Goal: Check status: Check status

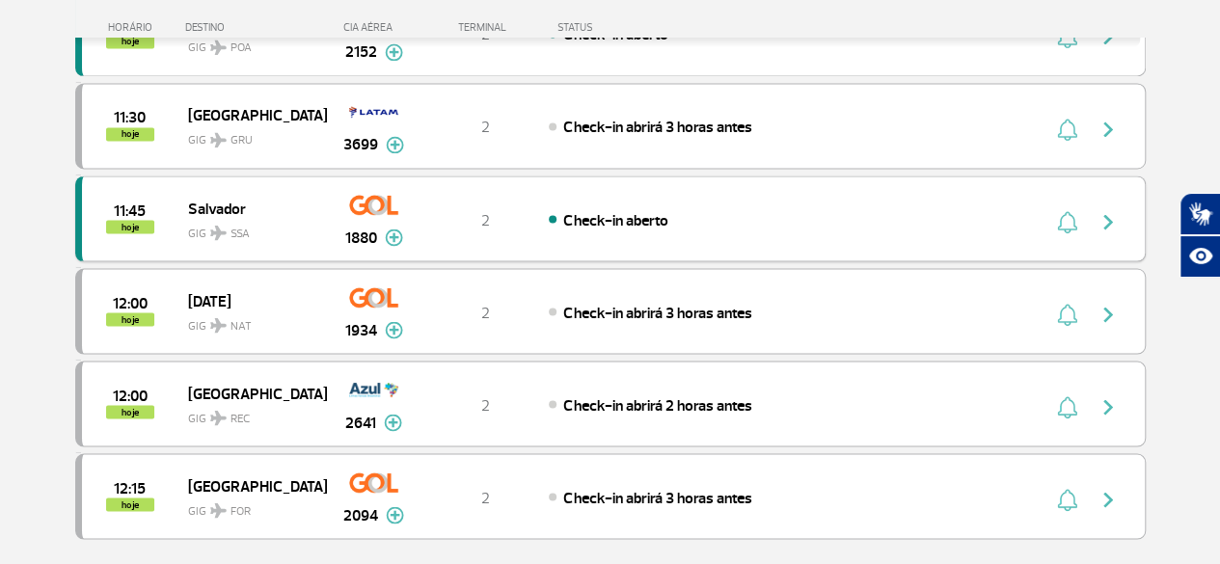
scroll to position [1736, 0]
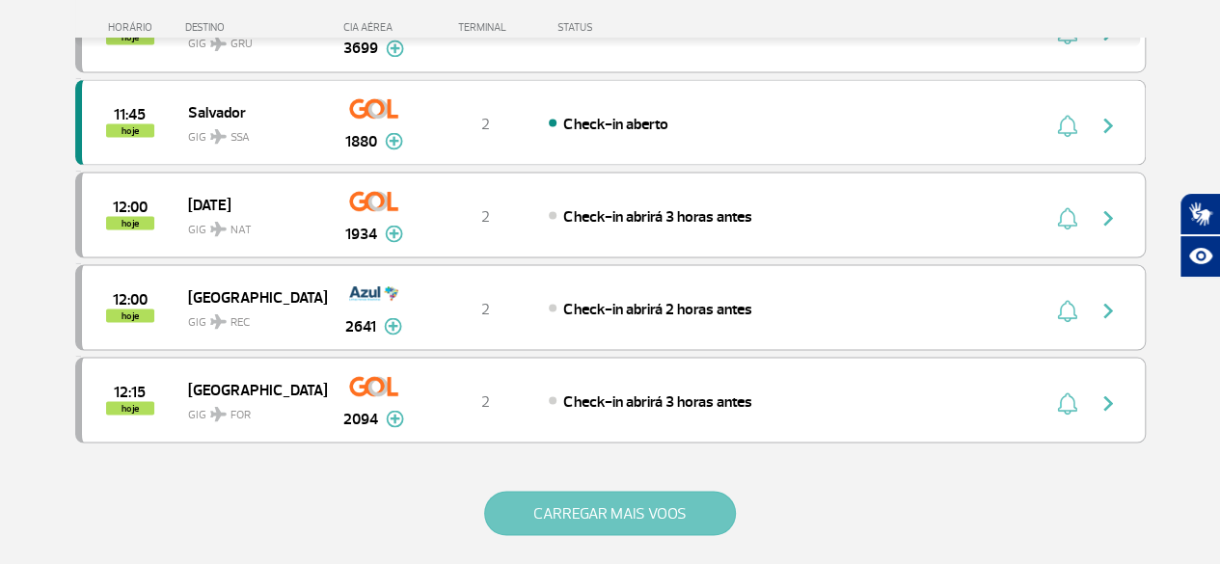
click at [718, 491] on button "CARREGAR MAIS VOOS" at bounding box center [610, 513] width 252 height 44
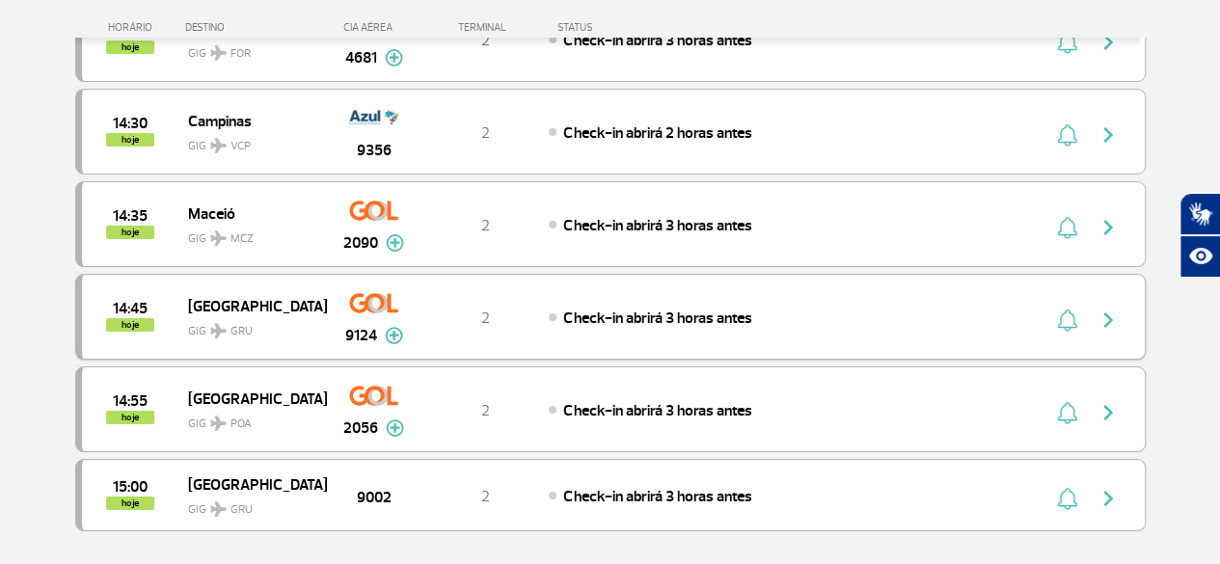
scroll to position [3665, 0]
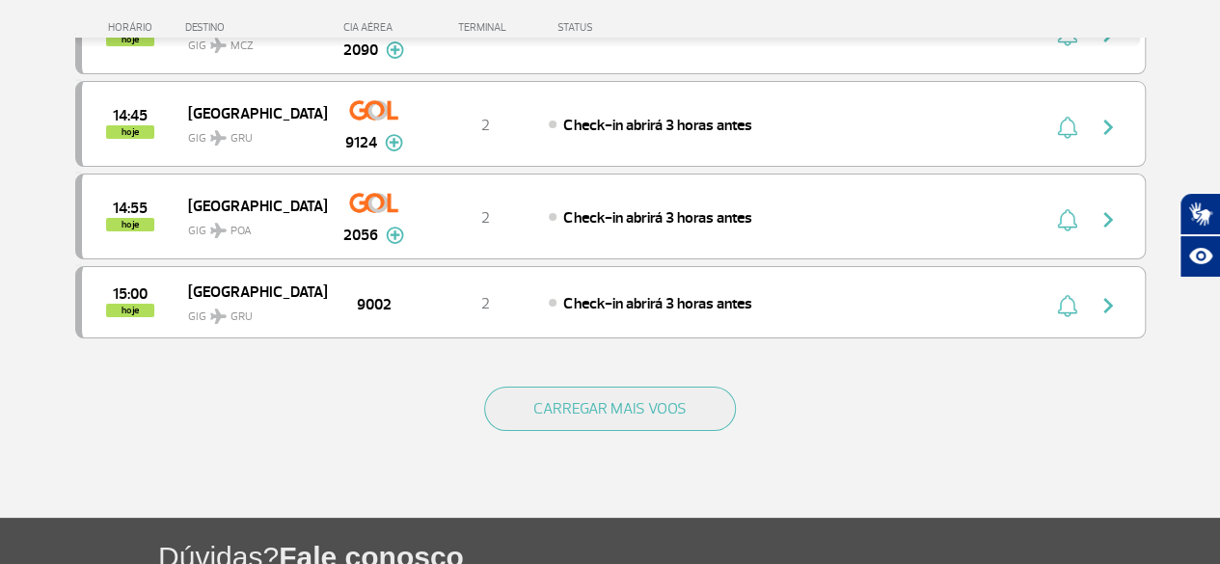
click at [609, 363] on div "CARREGAR MAIS VOOS" at bounding box center [610, 440] width 1070 height 155
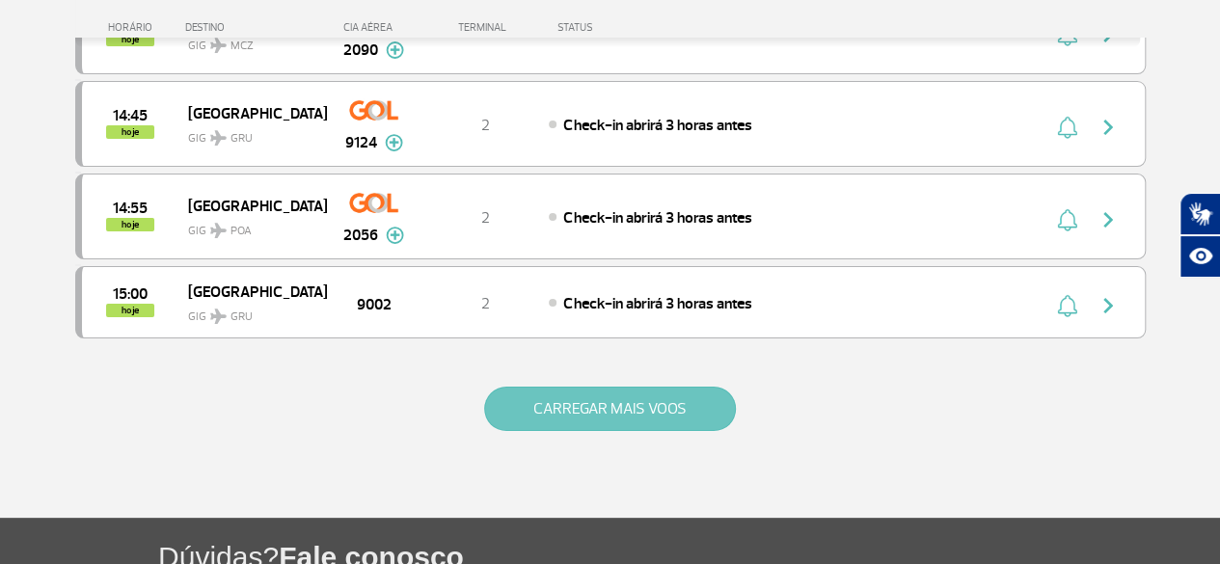
click at [619, 387] on button "CARREGAR MAIS VOOS" at bounding box center [610, 409] width 252 height 44
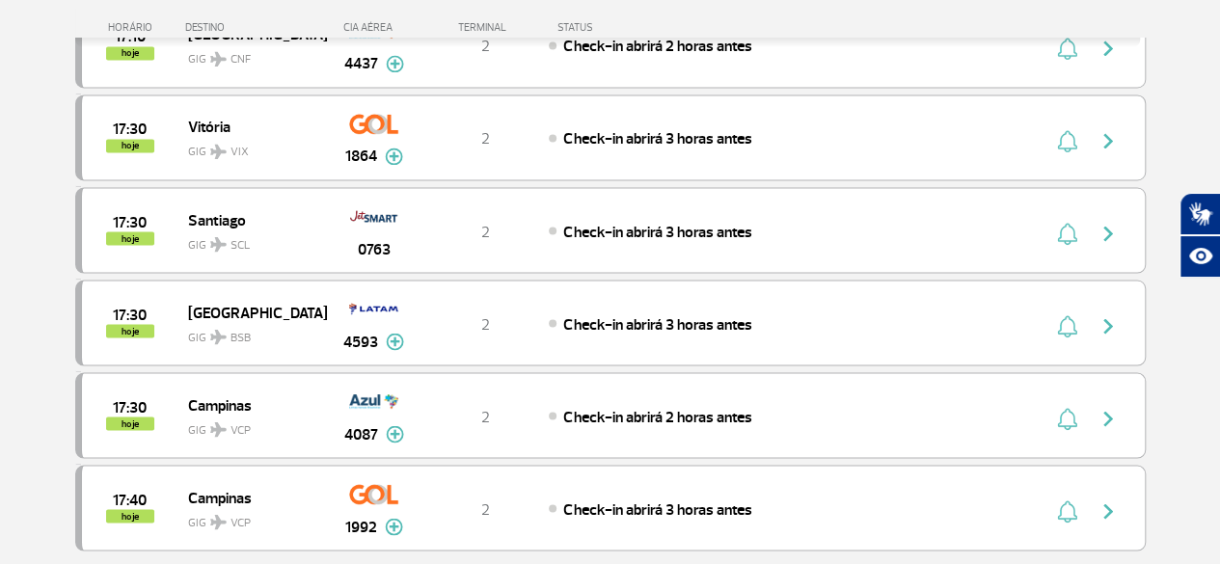
scroll to position [5649, 0]
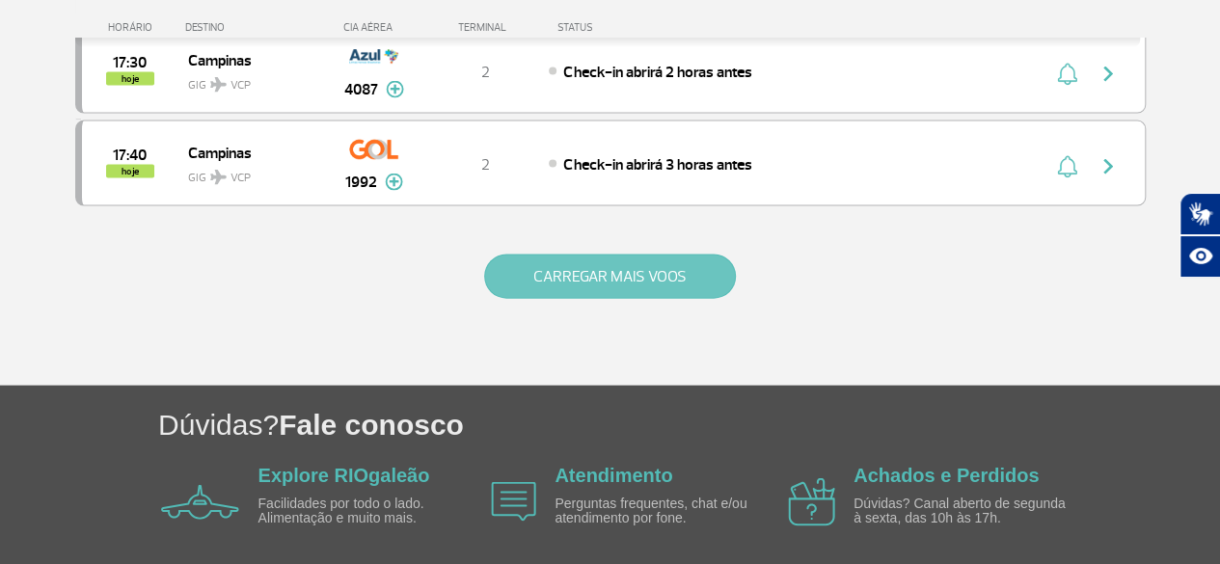
click at [615, 255] on button "CARREGAR MAIS VOOS" at bounding box center [610, 277] width 252 height 44
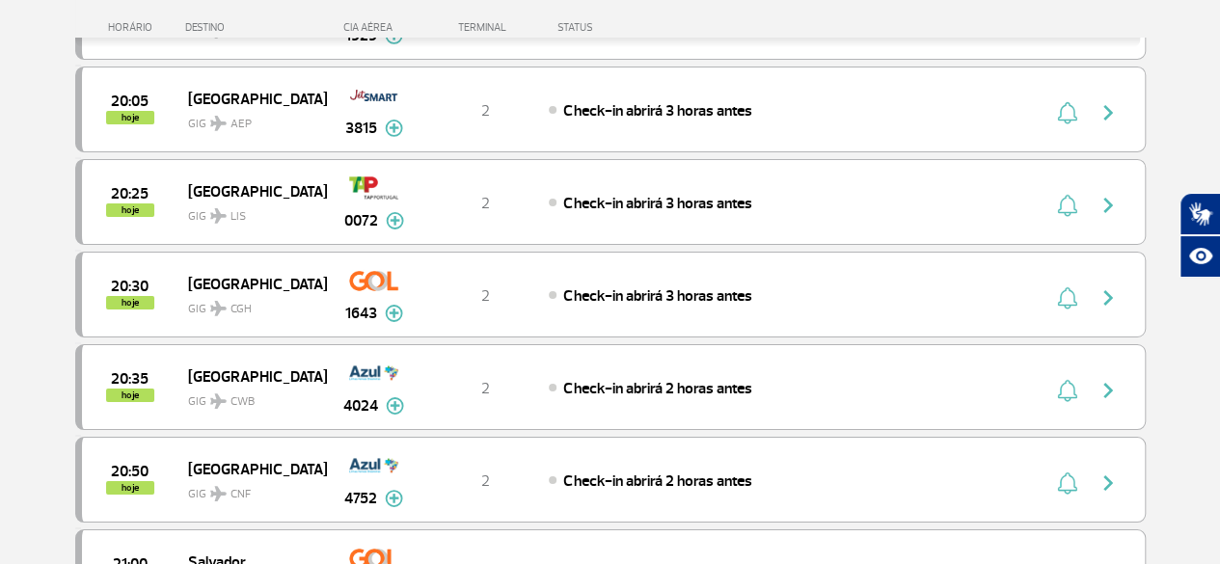
scroll to position [7474, 0]
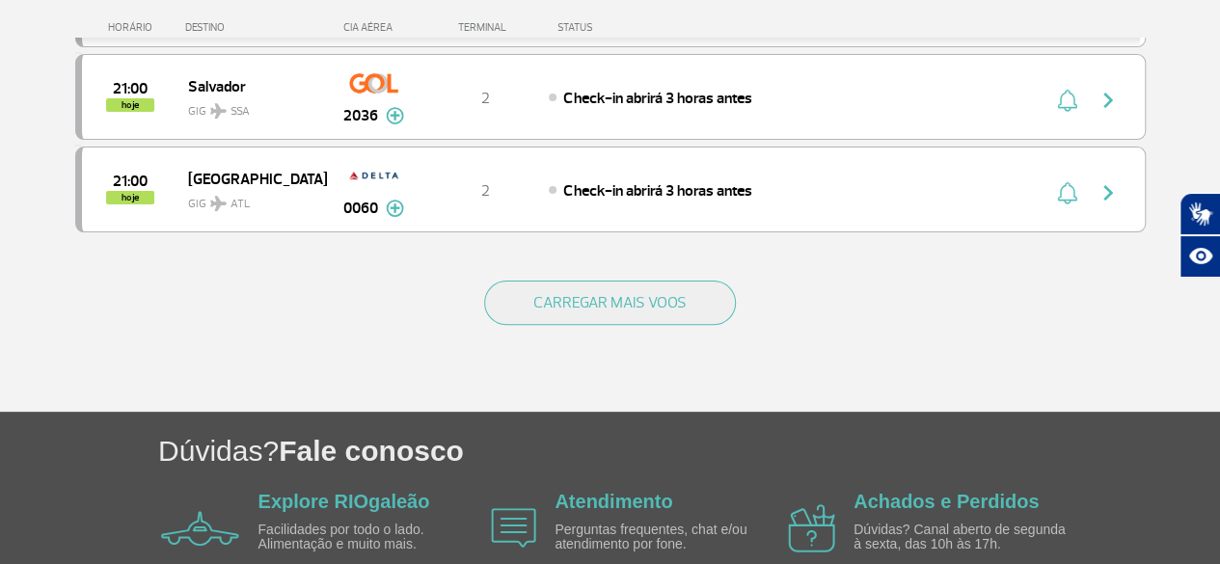
click at [623, 257] on div "CARREGAR MAIS VOOS" at bounding box center [610, 334] width 1070 height 155
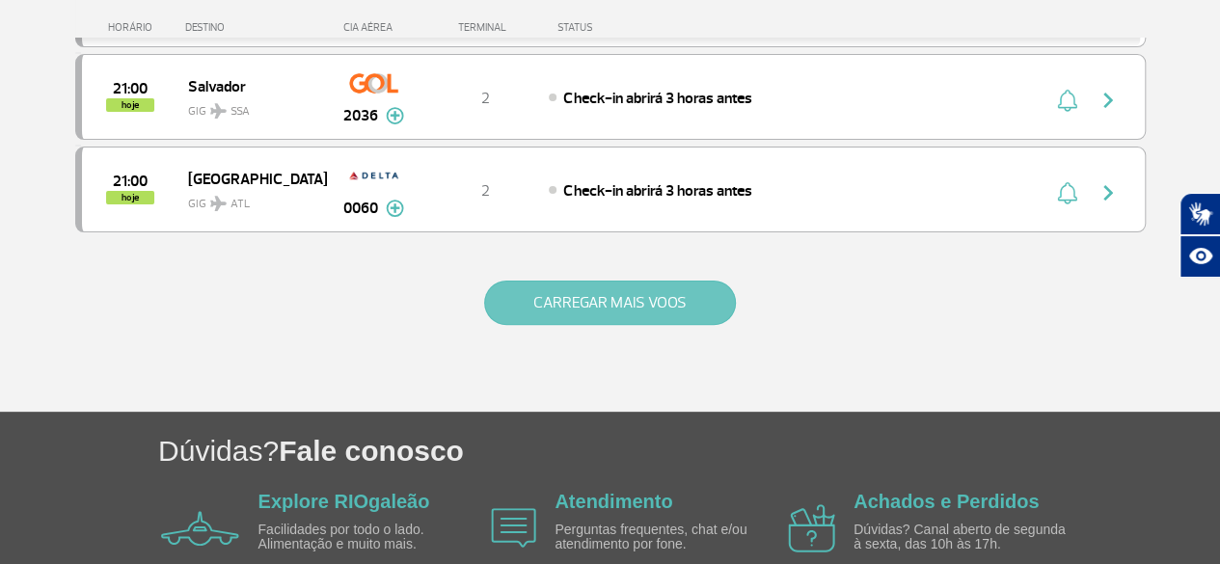
click at [644, 281] on button "CARREGAR MAIS VOOS" at bounding box center [610, 303] width 252 height 44
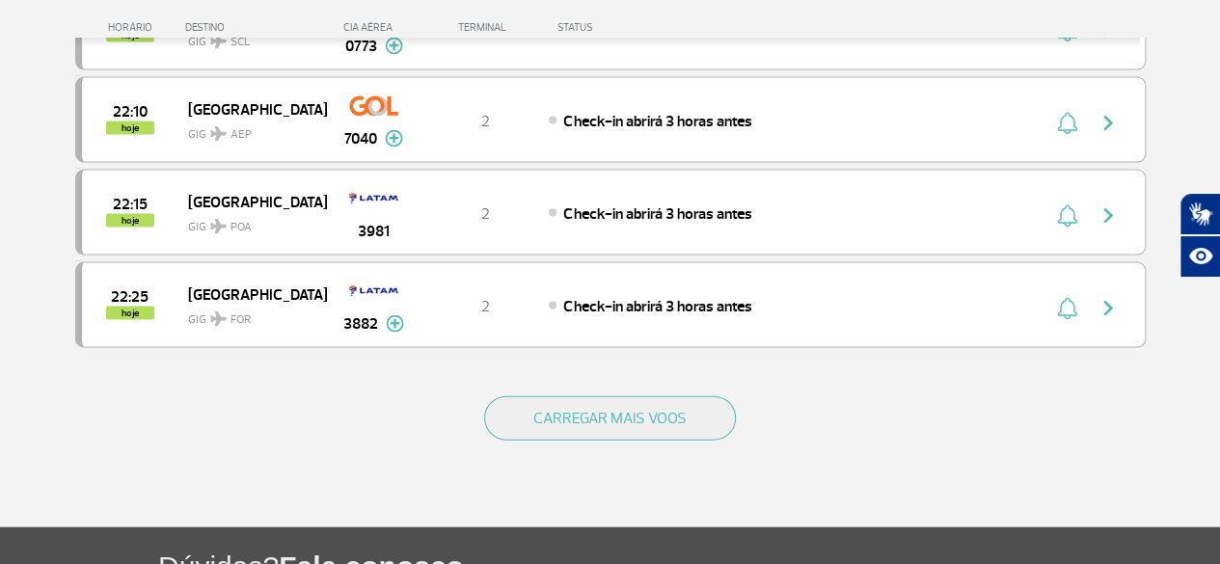
scroll to position [9301, 0]
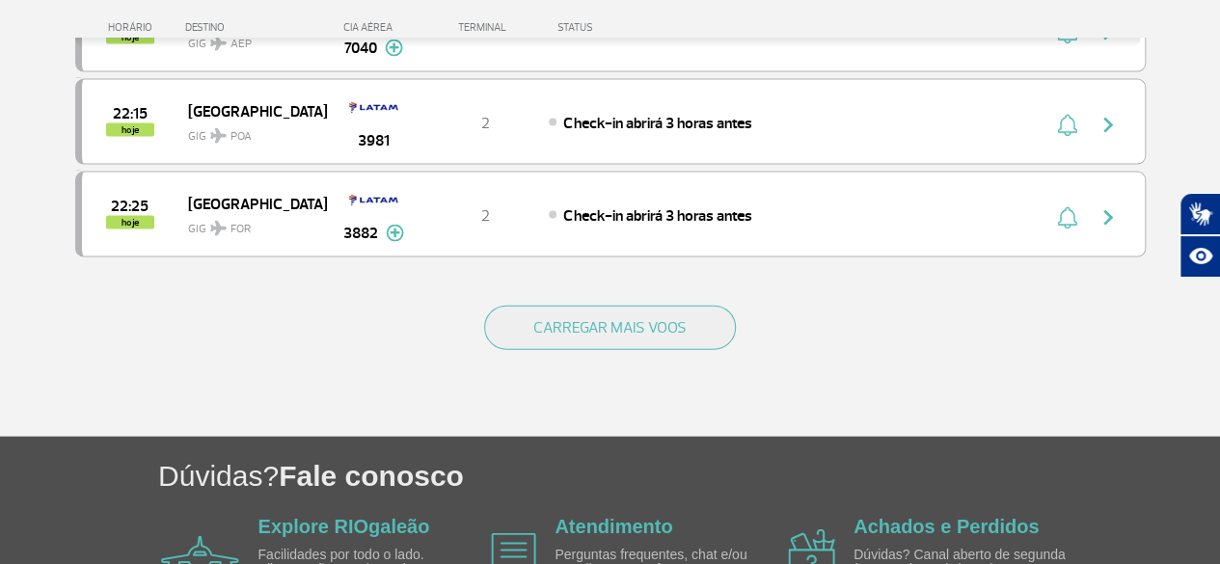
click at [658, 282] on div "CARREGAR MAIS VOOS" at bounding box center [610, 359] width 1070 height 155
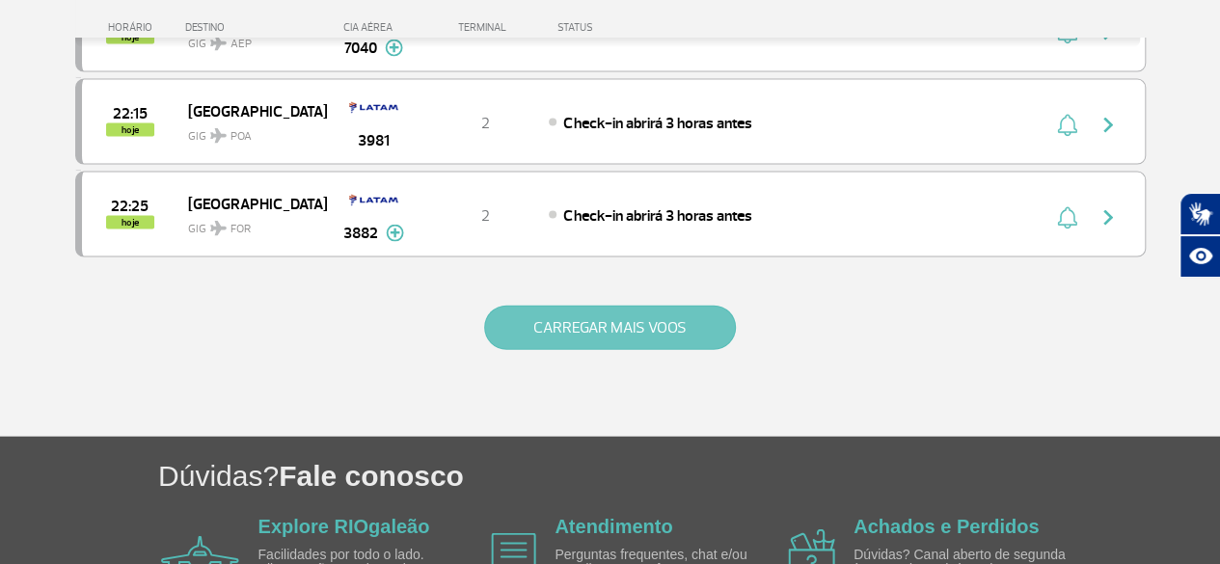
click at [668, 306] on button "CARREGAR MAIS VOOS" at bounding box center [610, 328] width 252 height 44
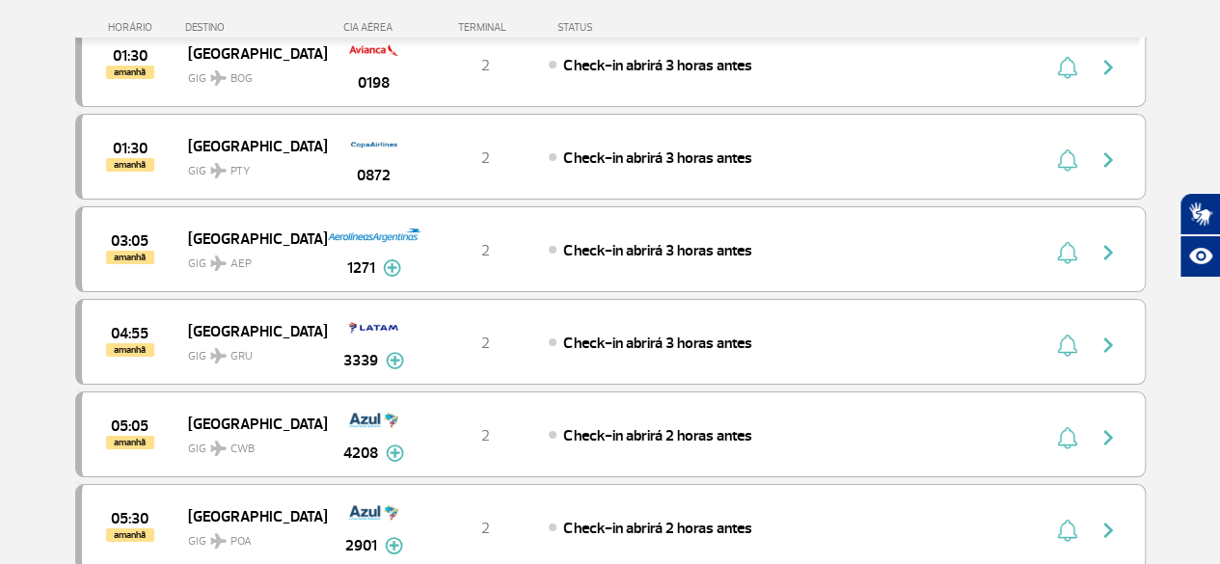
scroll to position [10940, 0]
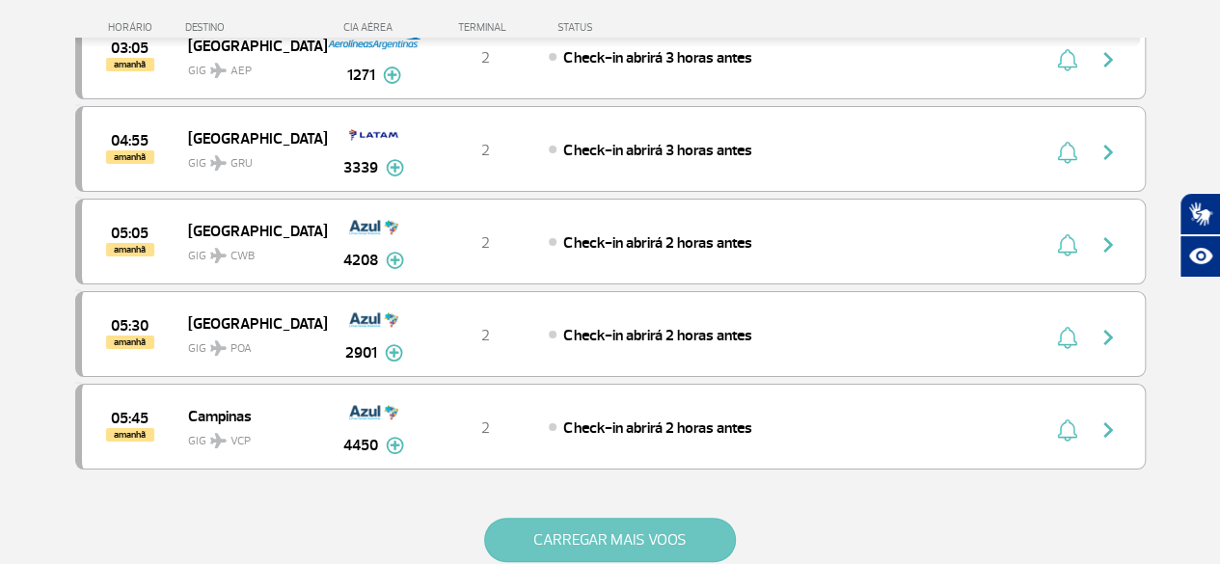
click at [652, 518] on button "CARREGAR MAIS VOOS" at bounding box center [610, 540] width 252 height 44
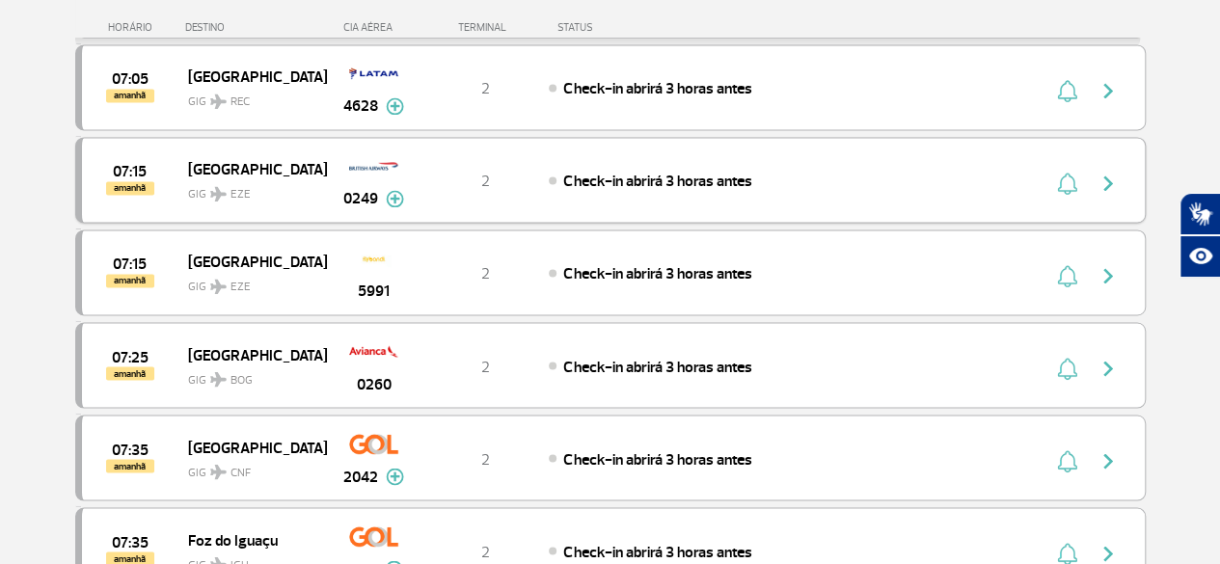
scroll to position [12580, 0]
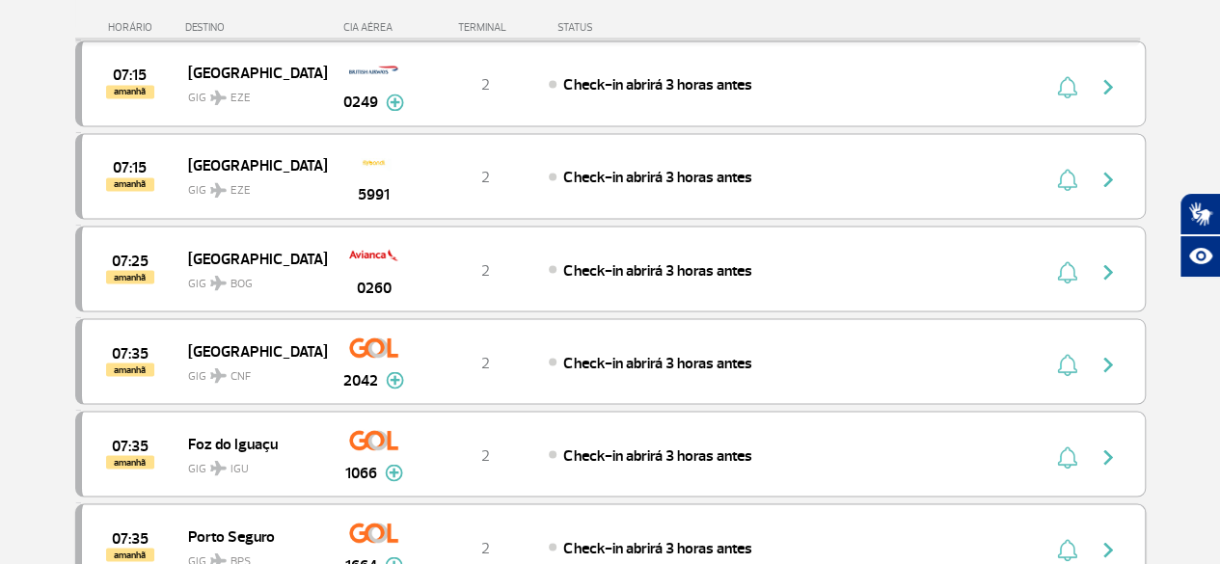
click at [1073, 531] on button "button" at bounding box center [1065, 546] width 29 height 31
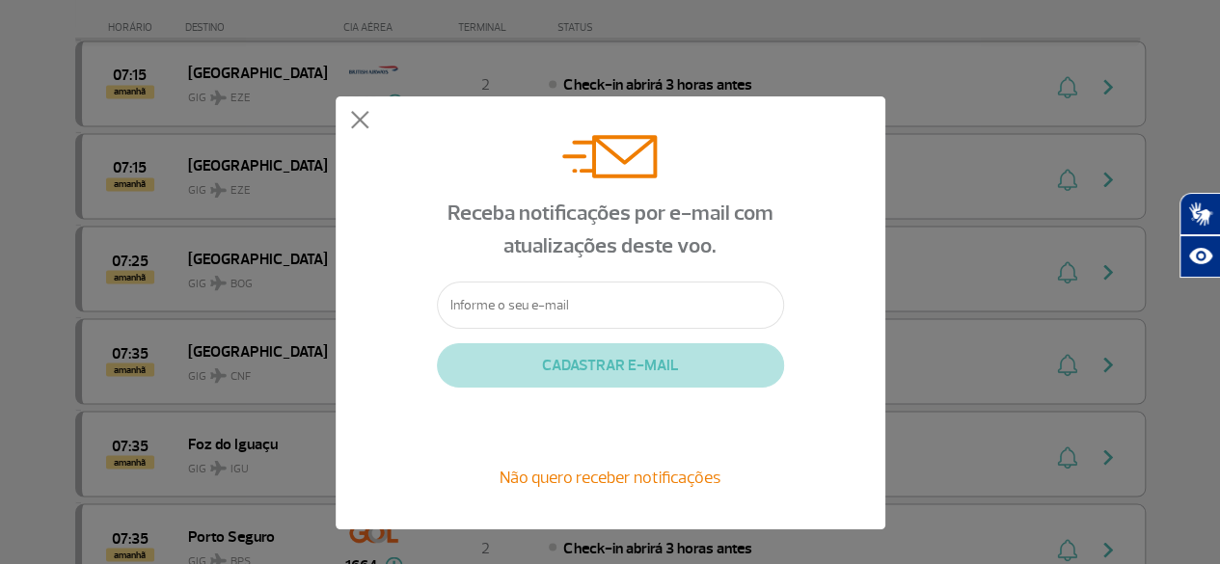
click at [571, 288] on input "text" at bounding box center [610, 305] width 347 height 47
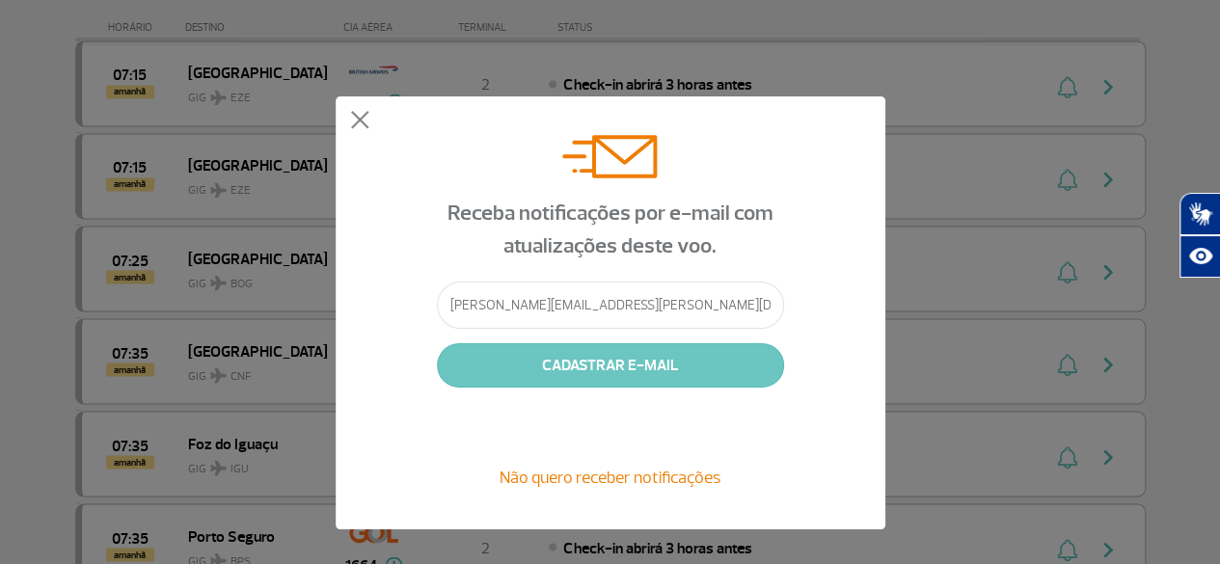
type input "[PERSON_NAME][EMAIL_ADDRESS][PERSON_NAME][DOMAIN_NAME]"
click at [706, 364] on button "CADASTRAR E-MAIL" at bounding box center [610, 365] width 347 height 44
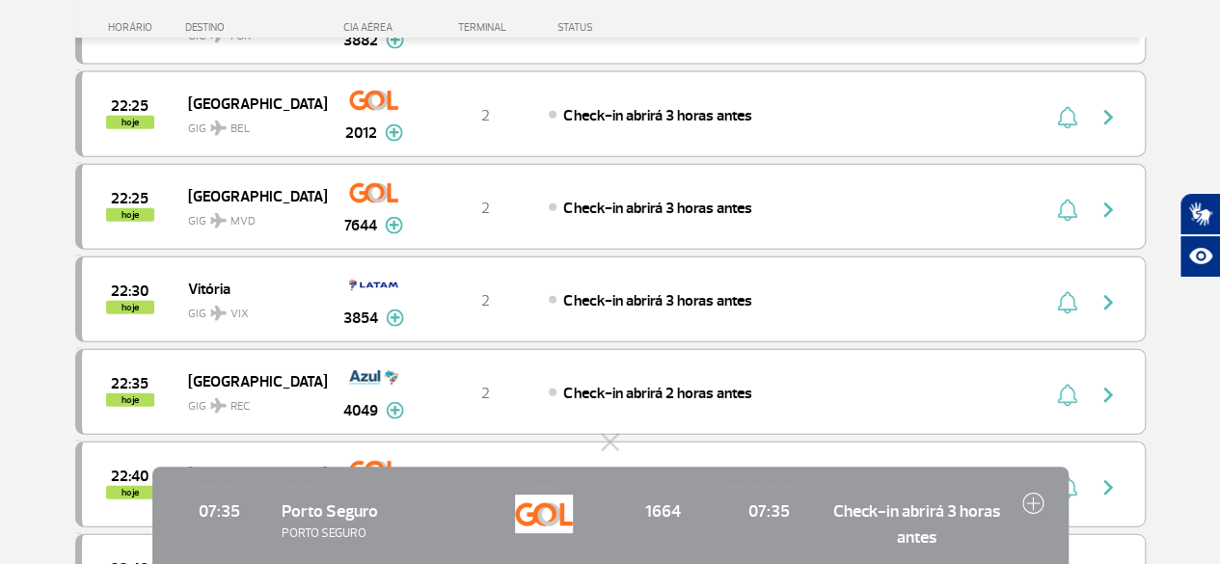
scroll to position [8915, 0]
